Goal: Information Seeking & Learning: Learn about a topic

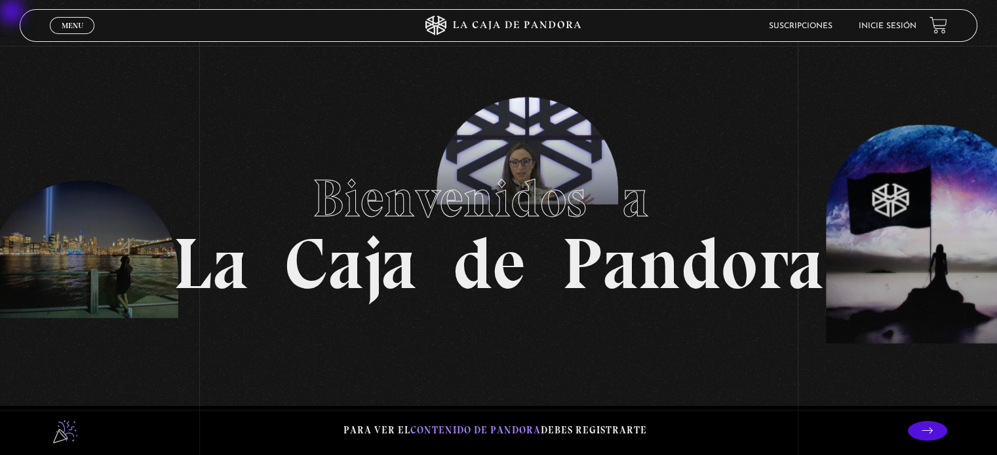
click at [62, 22] on span "Menu" at bounding box center [73, 26] width 22 height 8
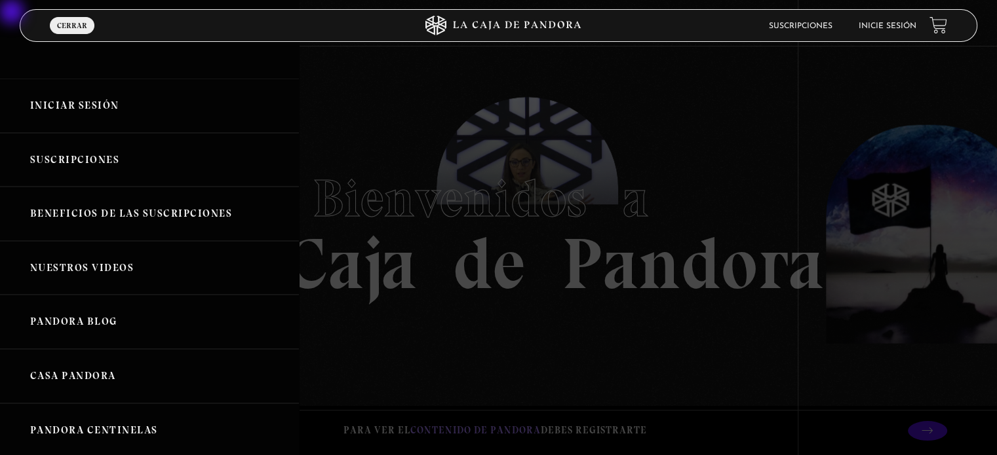
click at [494, 167] on div at bounding box center [498, 227] width 997 height 455
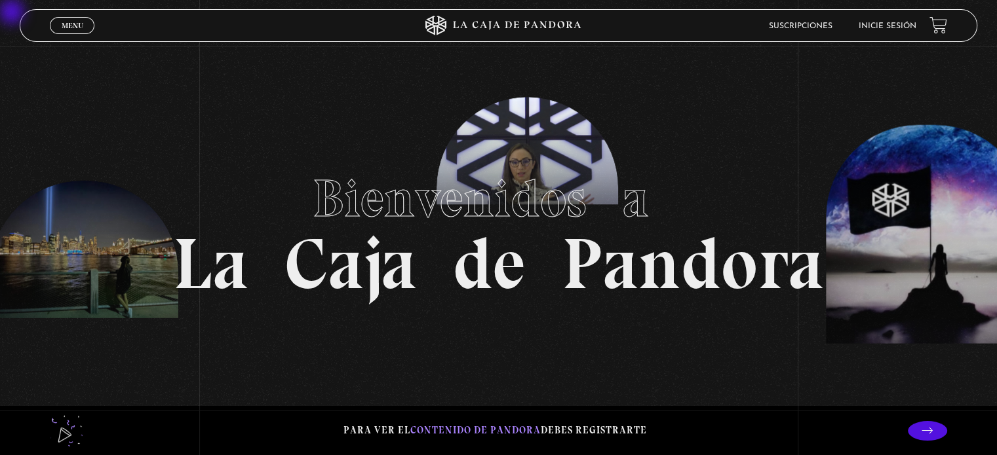
click at [79, 29] on span "Menu" at bounding box center [73, 26] width 22 height 8
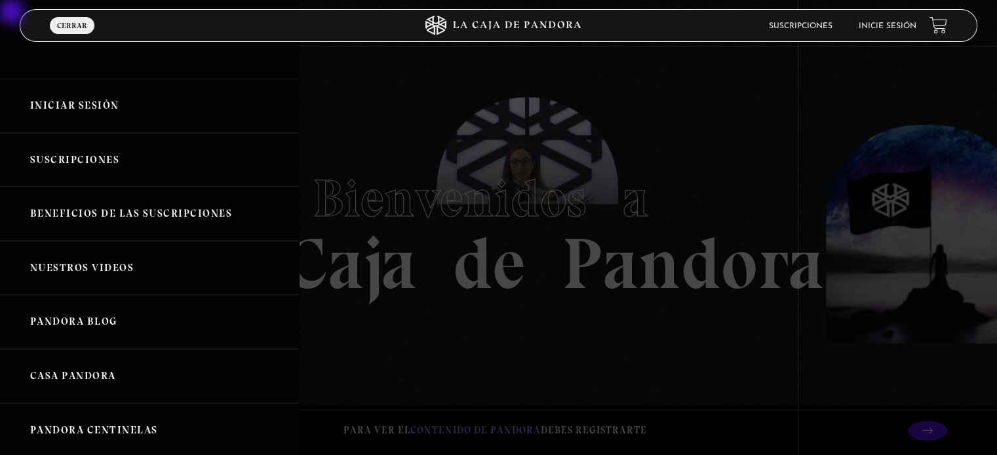
click at [494, 60] on div at bounding box center [498, 227] width 997 height 455
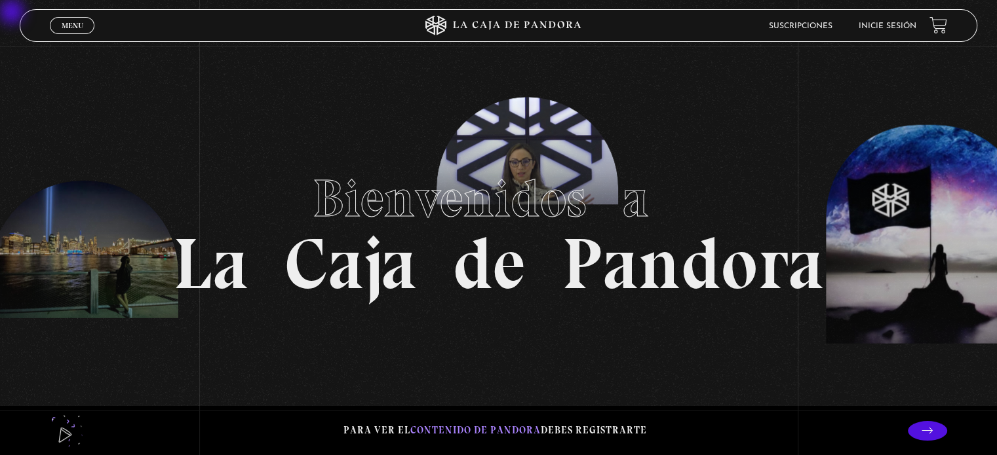
click at [487, 22] on icon at bounding box center [498, 26] width 299 height 20
click at [892, 30] on li "Inicie sesión" at bounding box center [887, 26] width 58 height 20
click at [891, 21] on li "Inicie sesión" at bounding box center [887, 26] width 58 height 20
click at [892, 24] on link "Inicie sesión" at bounding box center [887, 26] width 58 height 8
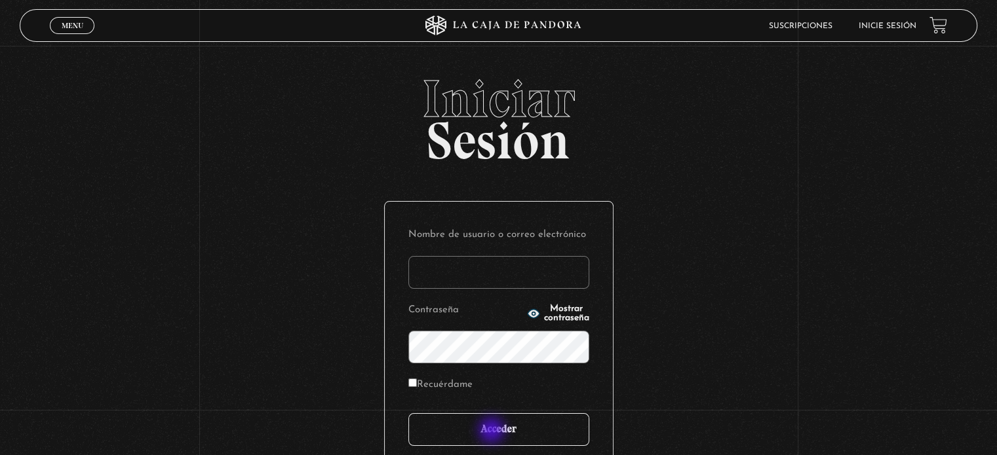
type input "iluminados444@gmail.com"
click at [493, 430] on input "Acceder" at bounding box center [498, 429] width 181 height 33
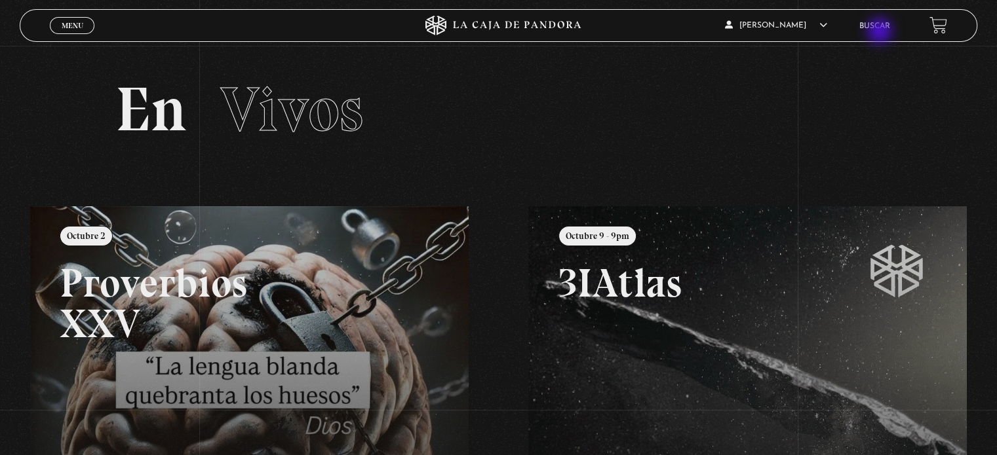
click at [881, 33] on li "Buscar" at bounding box center [874, 26] width 31 height 20
click at [880, 28] on link "Buscar" at bounding box center [874, 26] width 31 height 8
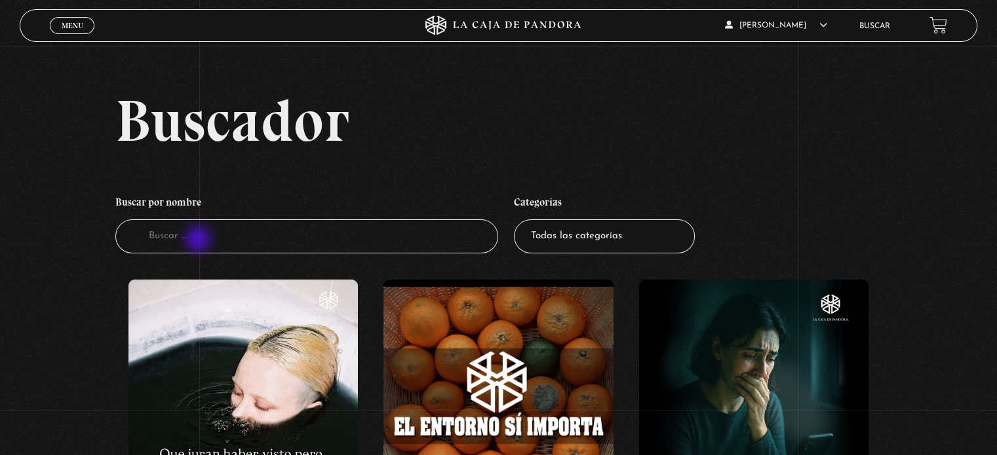
click at [199, 240] on input "Buscador" at bounding box center [306, 237] width 383 height 35
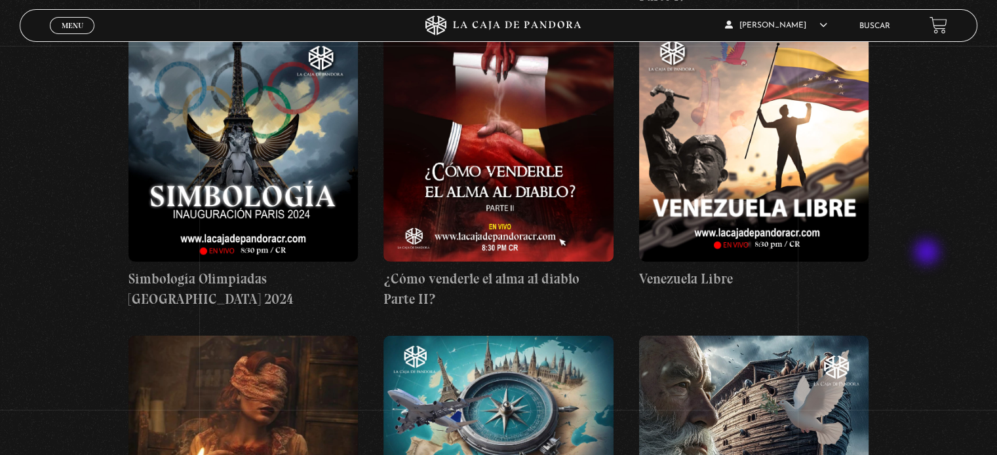
scroll to position [8584, 0]
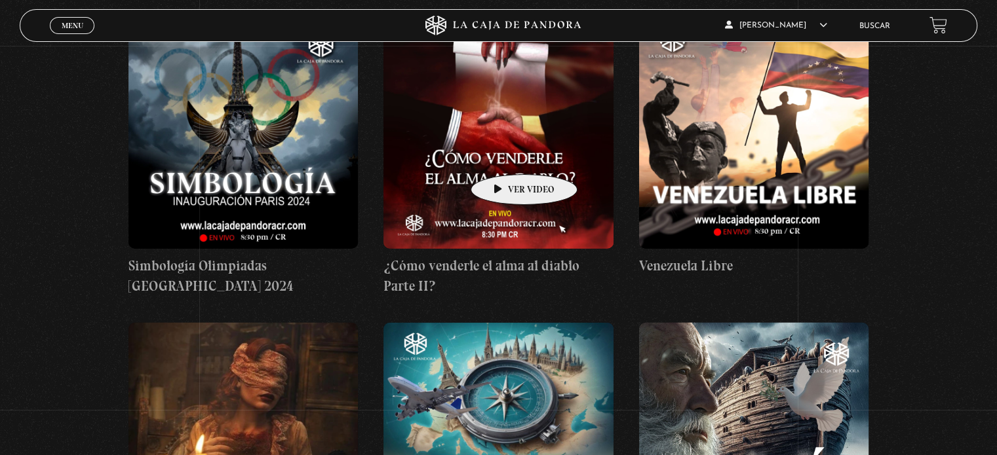
click at [503, 155] on figure at bounding box center [497, 134] width 229 height 229
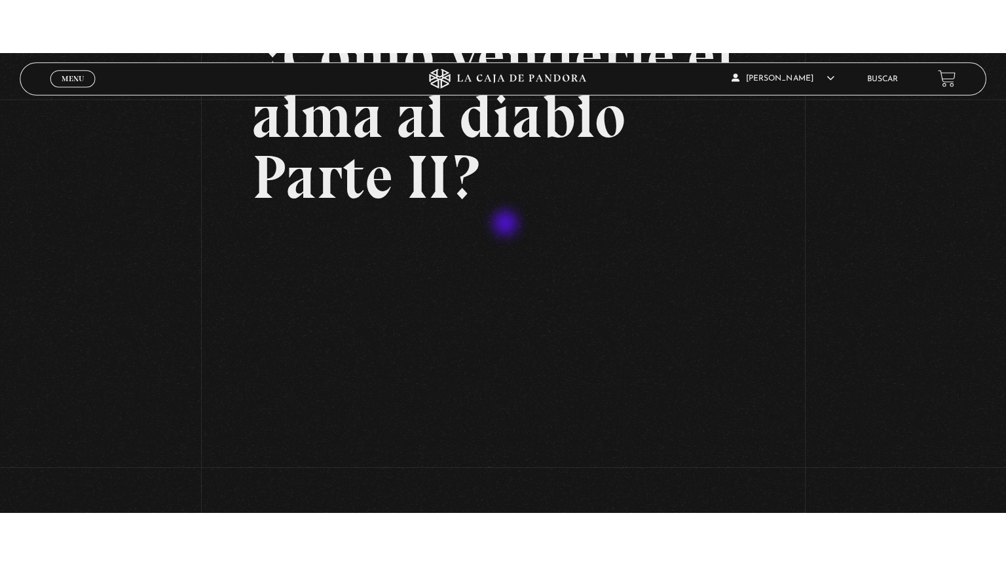
scroll to position [197, 0]
